Goal: Task Accomplishment & Management: Use online tool/utility

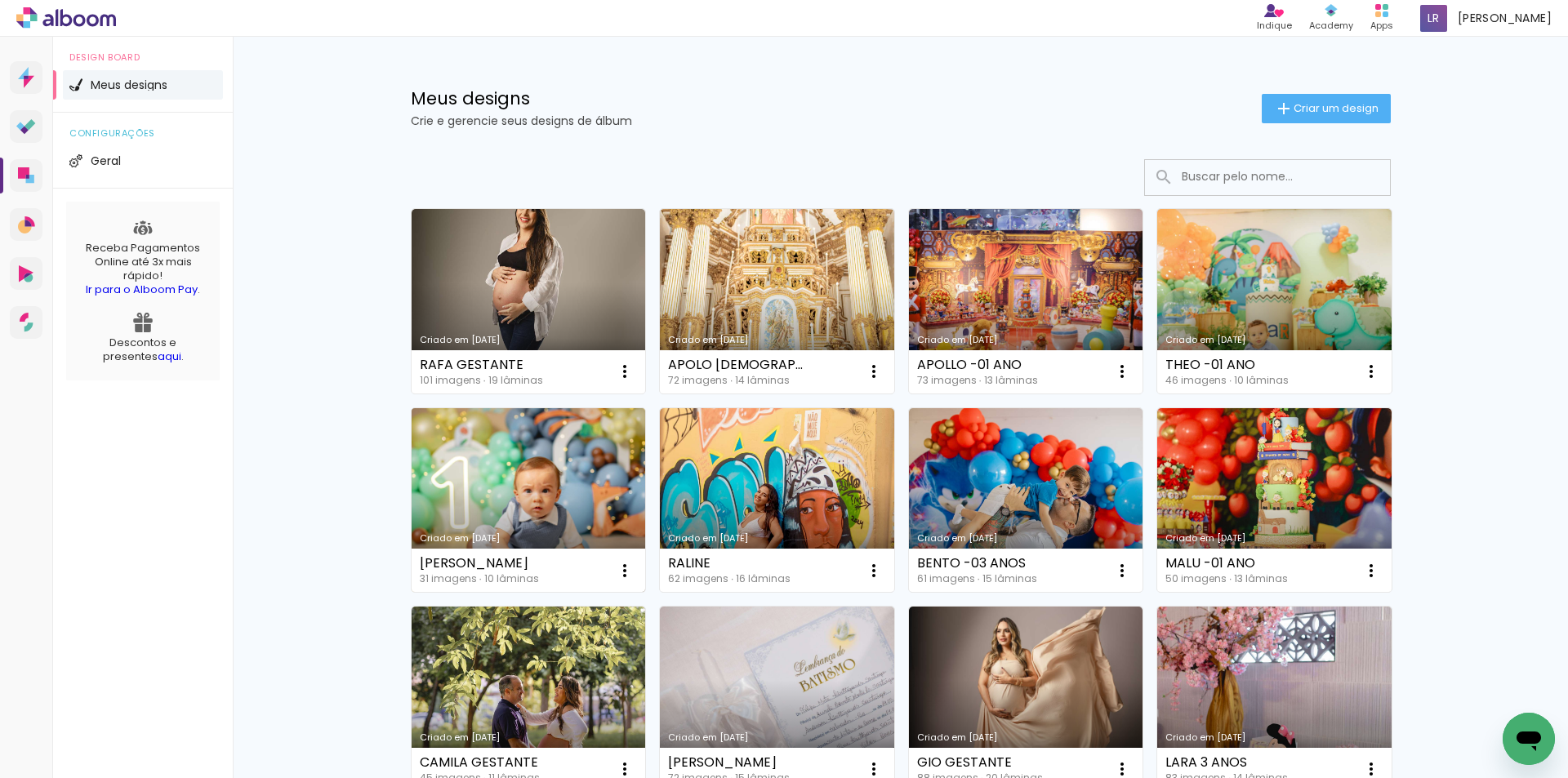
click at [537, 507] on link "Criado em [DATE]" at bounding box center [528, 501] width 234 height 185
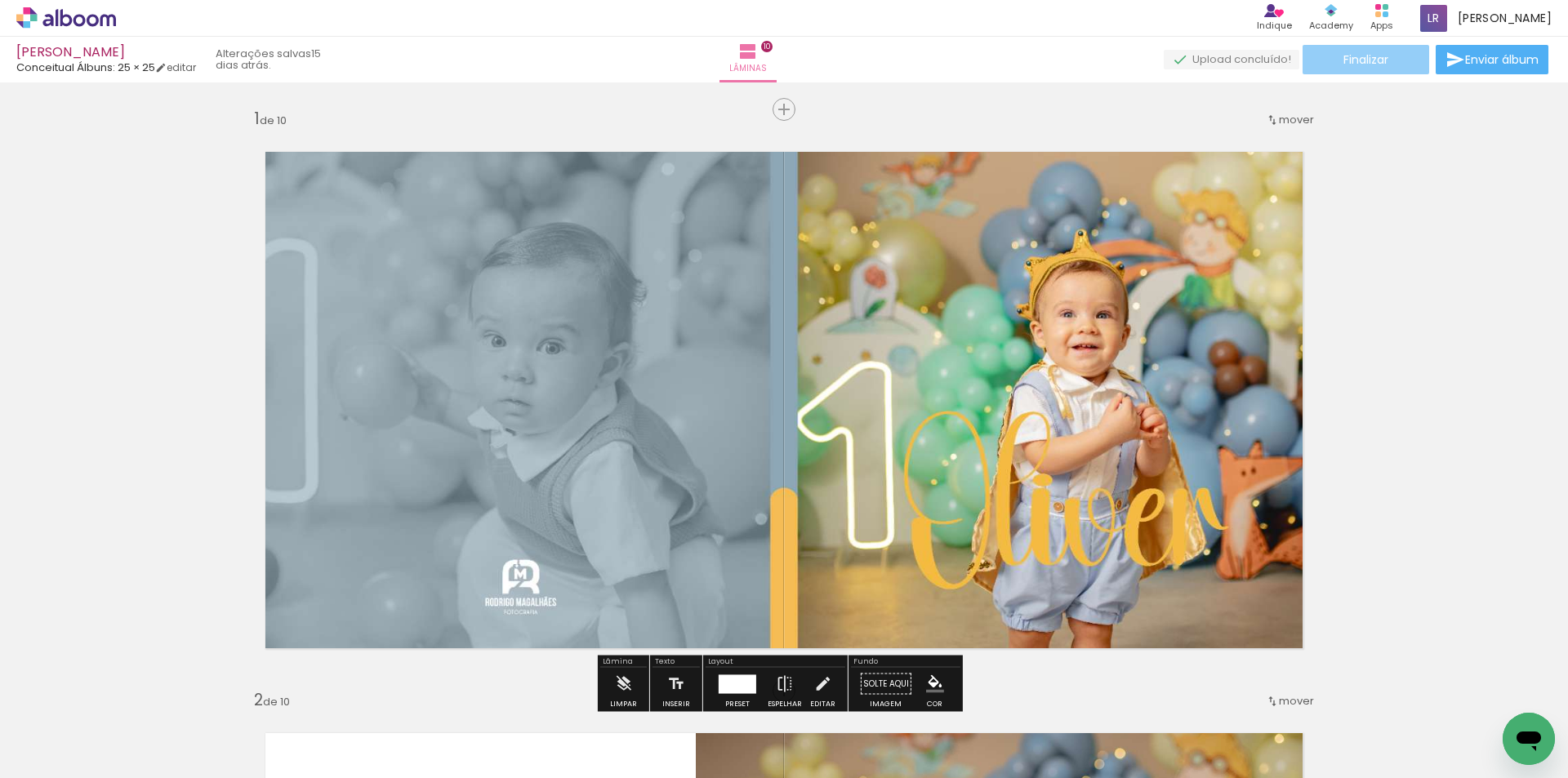
click at [1368, 55] on span "Finalizar" at bounding box center [1366, 60] width 45 height 12
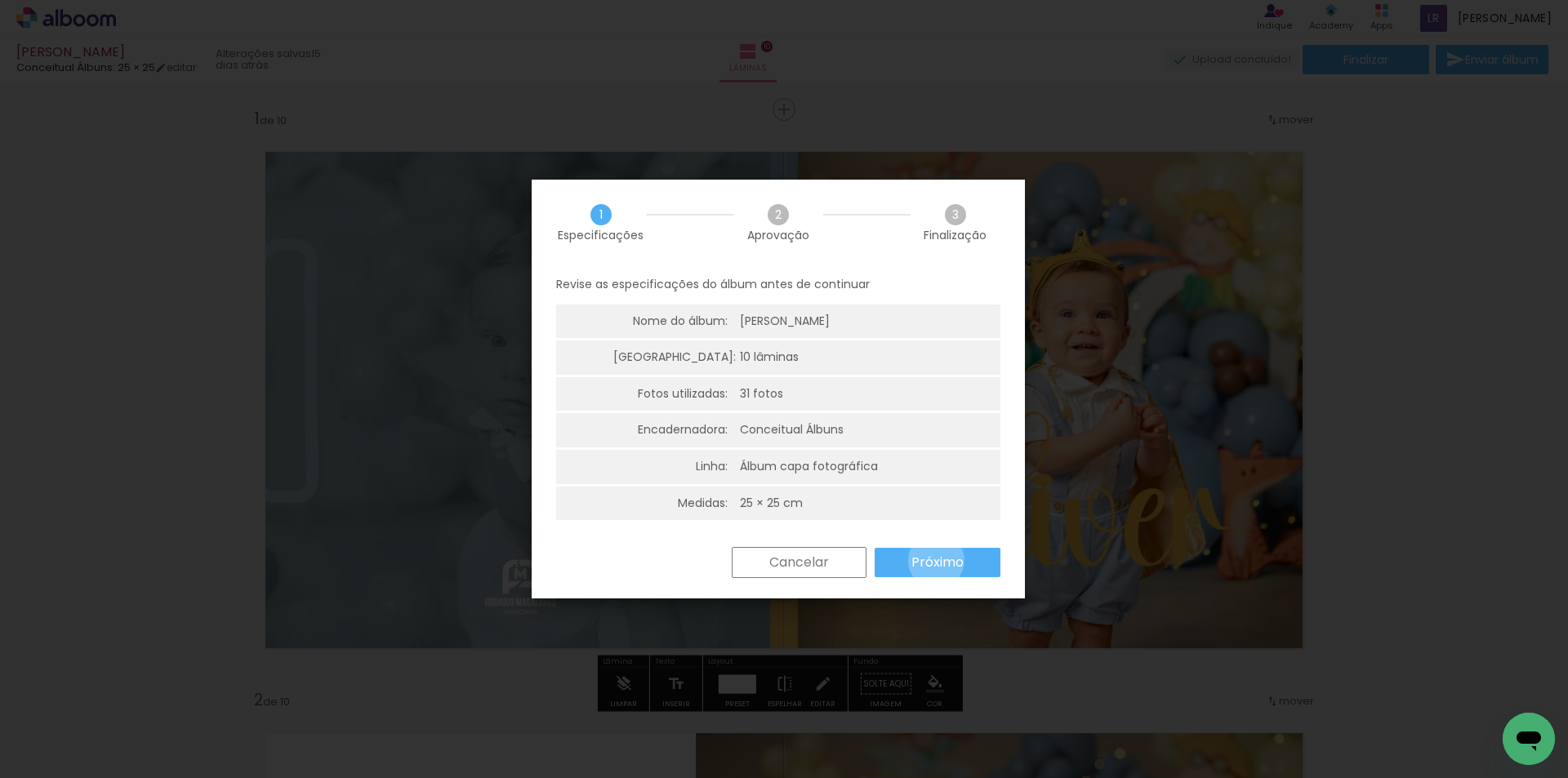
click at [0, 0] on slot "Próximo" at bounding box center [0, 0] width 0 height 0
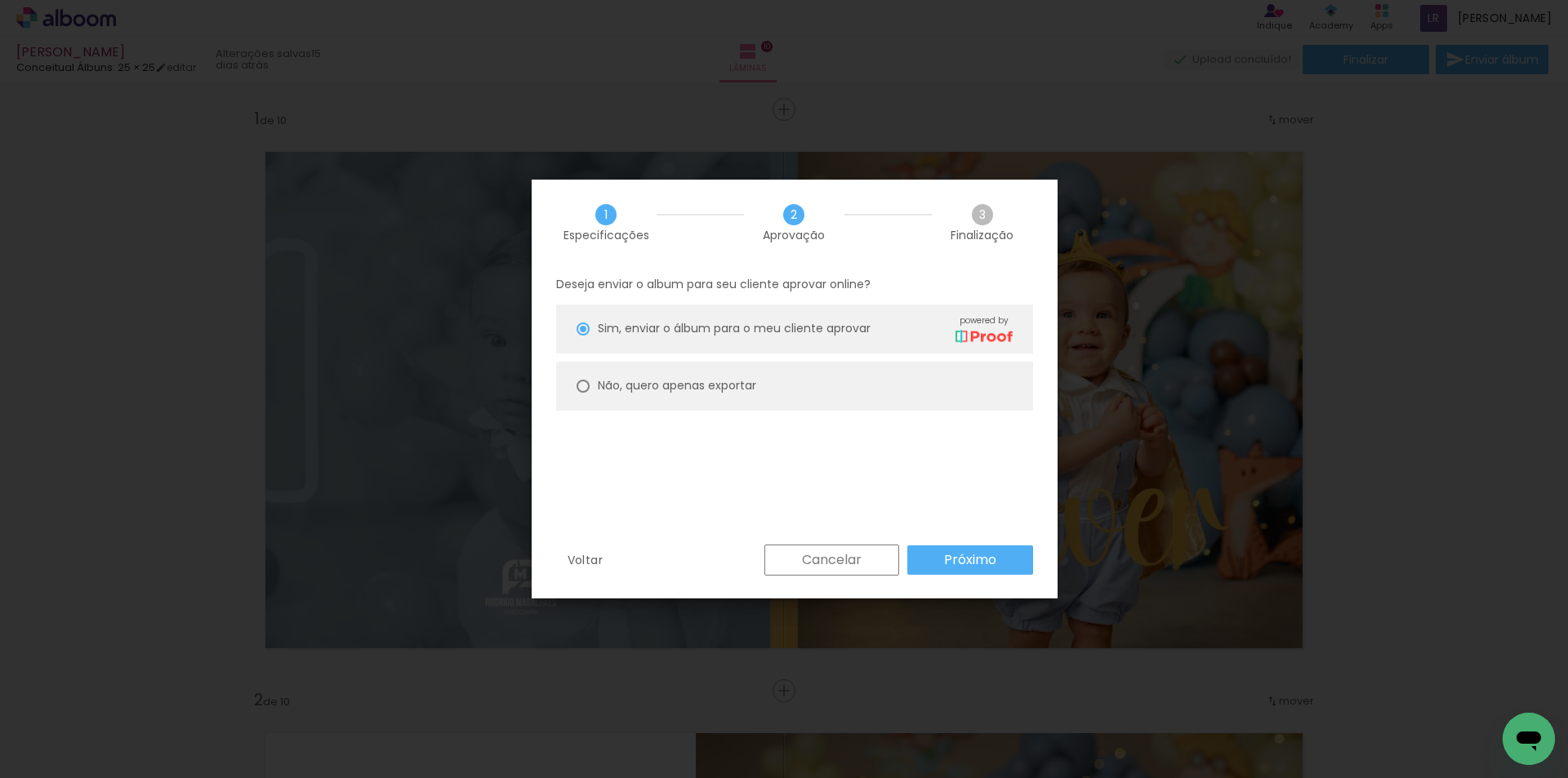
click at [775, 386] on paper-radio-button "Não, quero apenas exportar" at bounding box center [794, 387] width 477 height 49
type paper-radio-button "on"
click at [0, 0] on slot "Próximo" at bounding box center [0, 0] width 0 height 0
type input "Alta, 300 DPI"
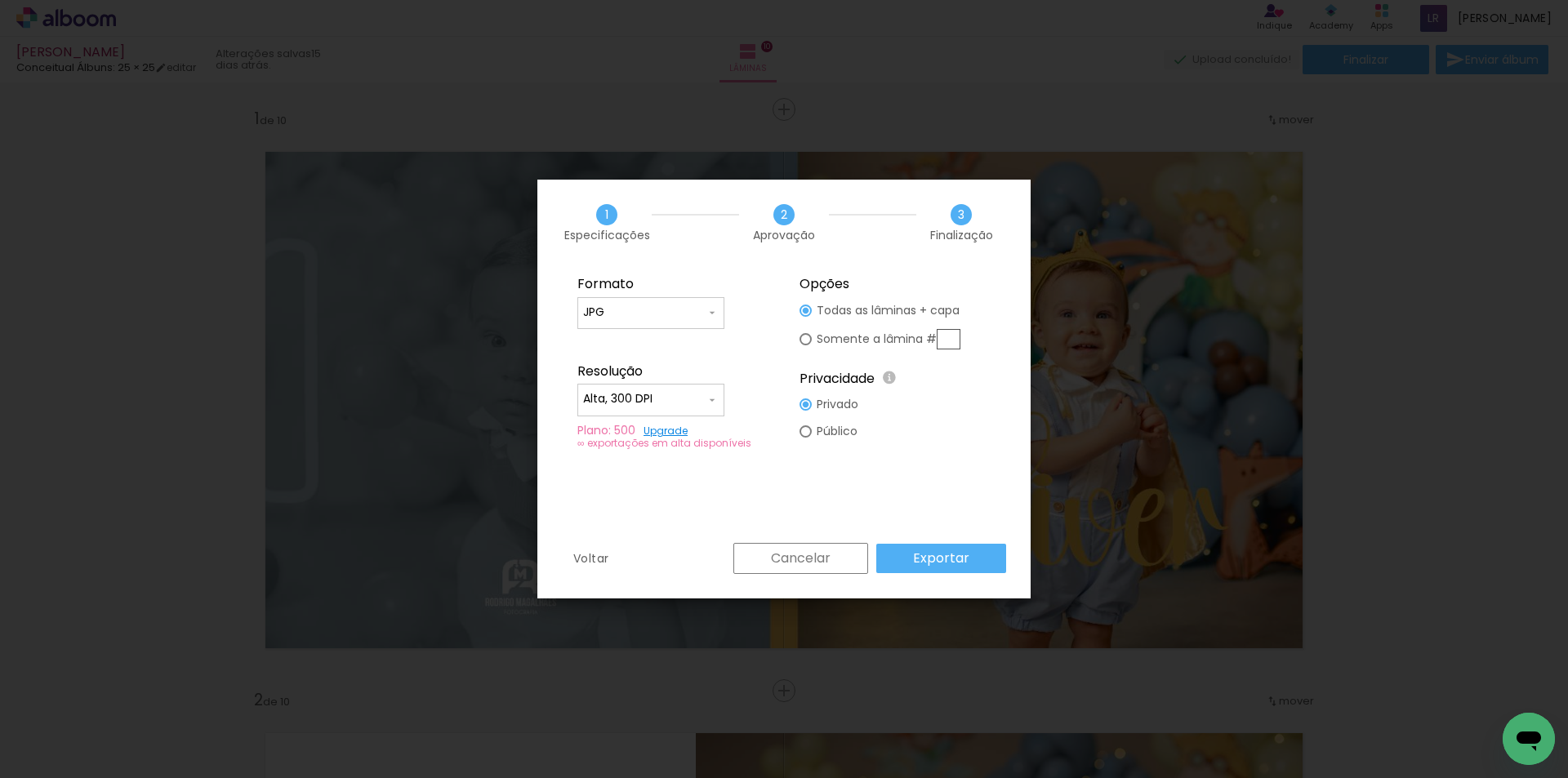
click at [0, 0] on slot "Exportar" at bounding box center [0, 0] width 0 height 0
